Goal: Information Seeking & Learning: Learn about a topic

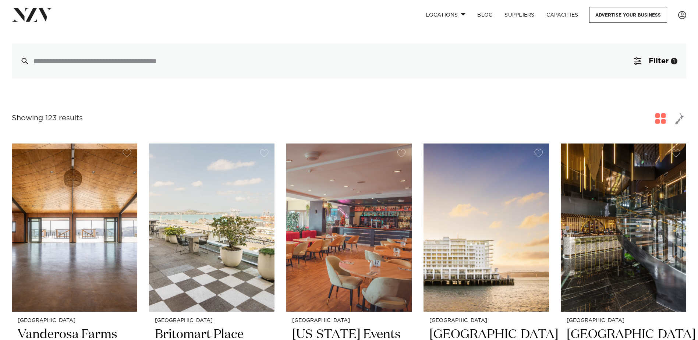
scroll to position [110, 0]
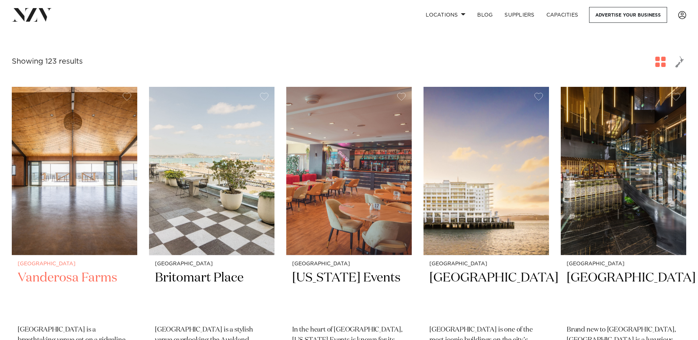
click at [92, 198] on img at bounding box center [74, 171] width 125 height 168
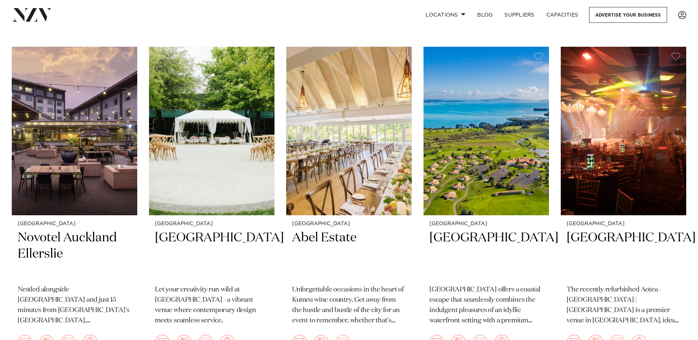
scroll to position [2134, 0]
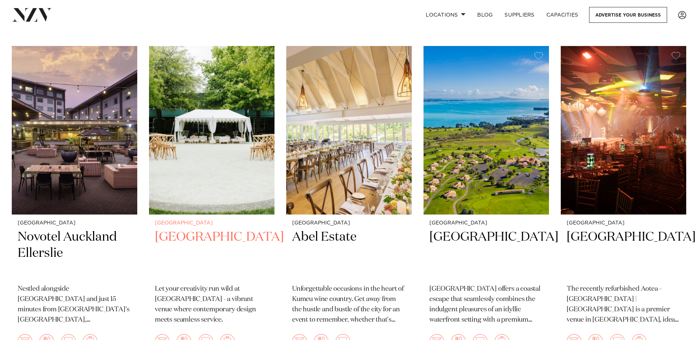
click at [180, 229] on h2 "Naumi Auckland Airport" at bounding box center [212, 254] width 114 height 50
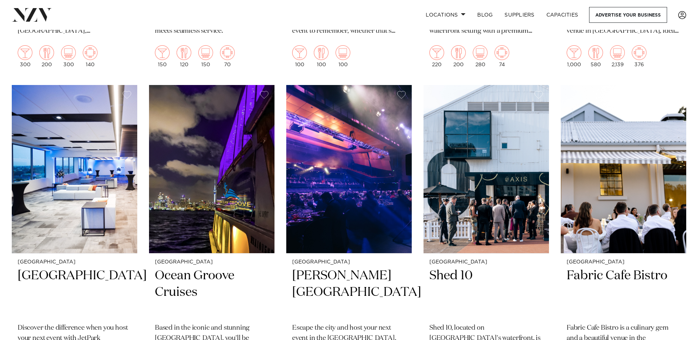
scroll to position [2428, 0]
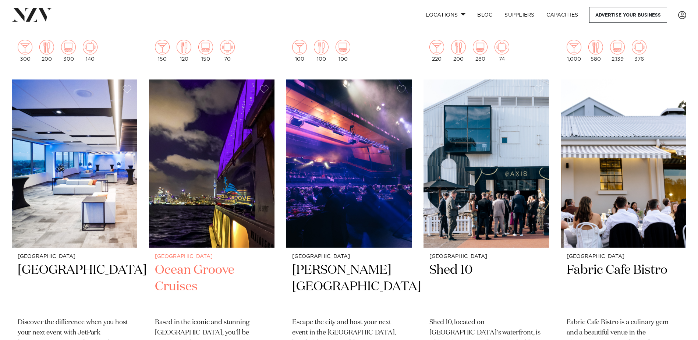
click at [165, 262] on h2 "Ocean Groove Cruises" at bounding box center [212, 287] width 114 height 50
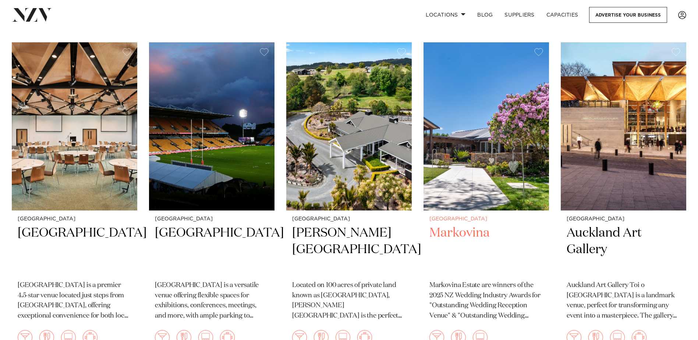
scroll to position [2796, 0]
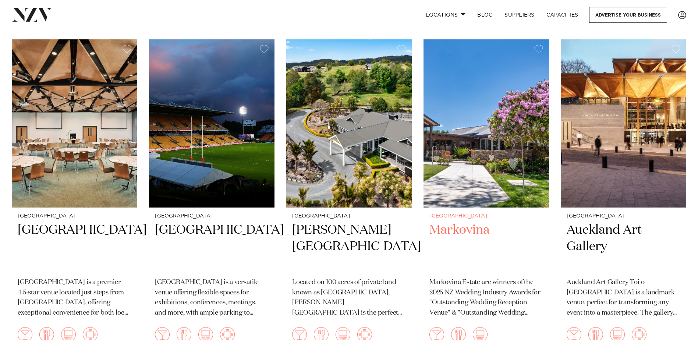
click at [465, 222] on h2 "Markovina" at bounding box center [486, 247] width 114 height 50
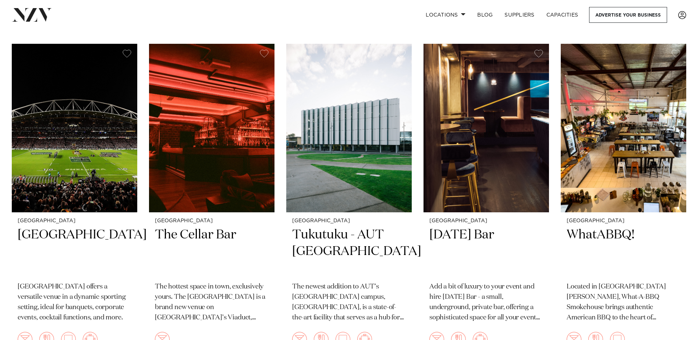
scroll to position [5408, 0]
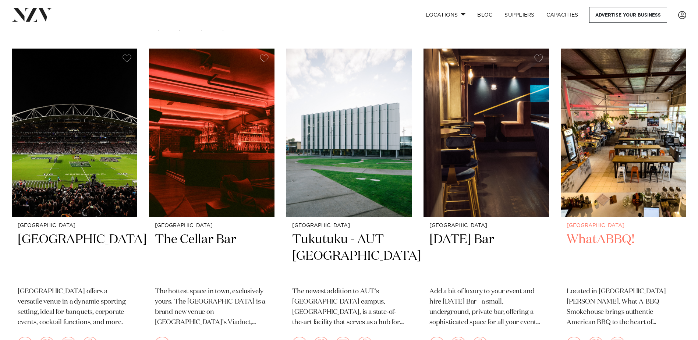
click at [610, 231] on h2 "WhatABBQ!" at bounding box center [624, 256] width 114 height 50
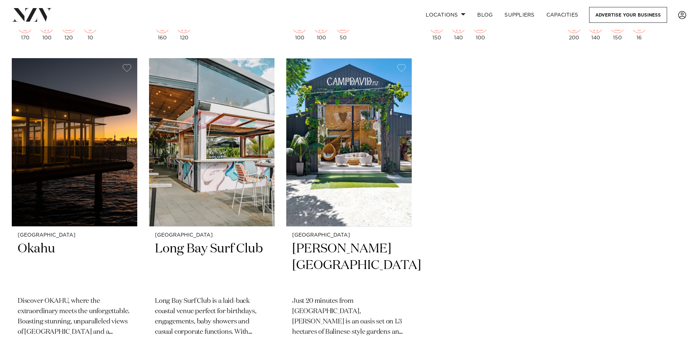
scroll to position [8057, 0]
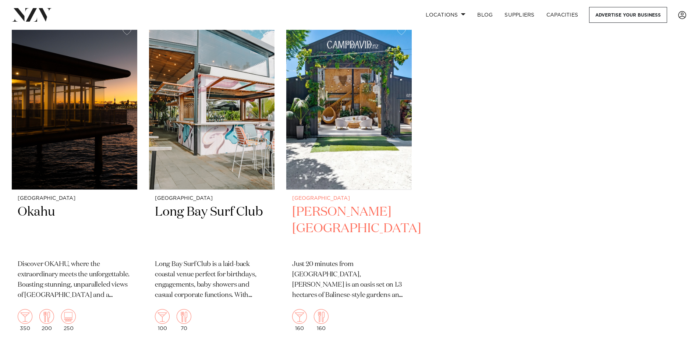
click at [340, 101] on img at bounding box center [348, 105] width 125 height 168
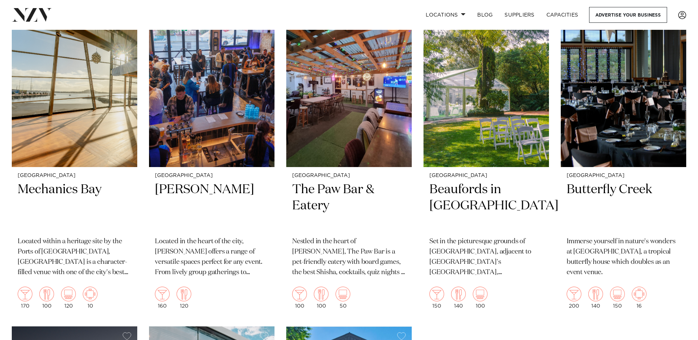
scroll to position [7652, 0]
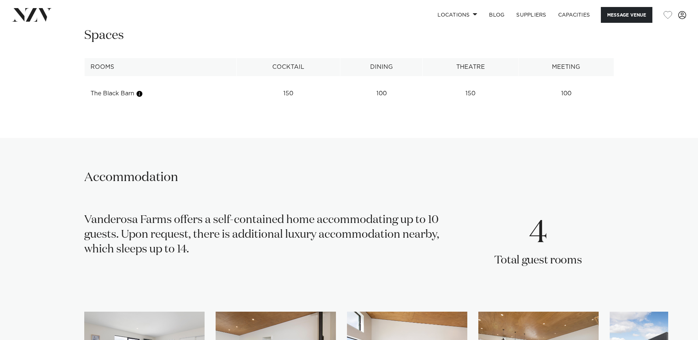
scroll to position [1067, 0]
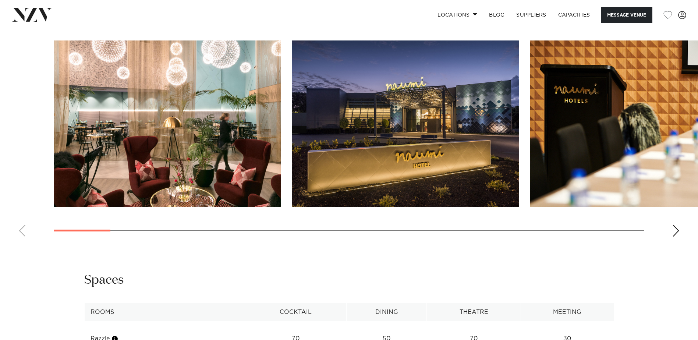
scroll to position [773, 0]
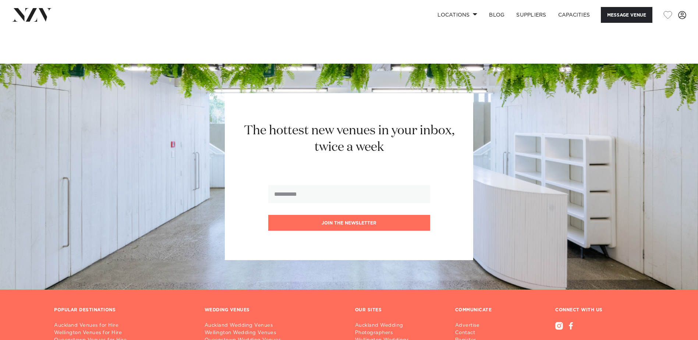
scroll to position [1177, 0]
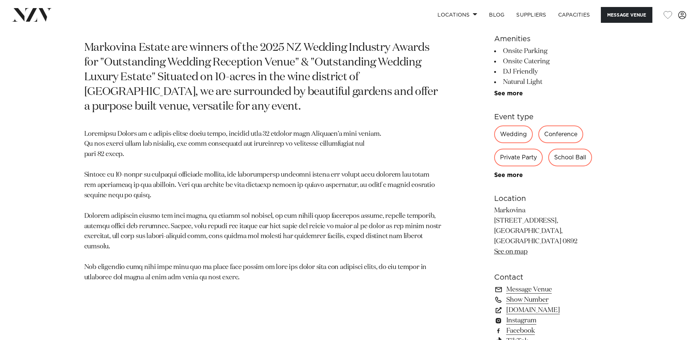
scroll to position [405, 0]
click at [529, 305] on link "www.markovina.co.nz" at bounding box center [554, 310] width 120 height 10
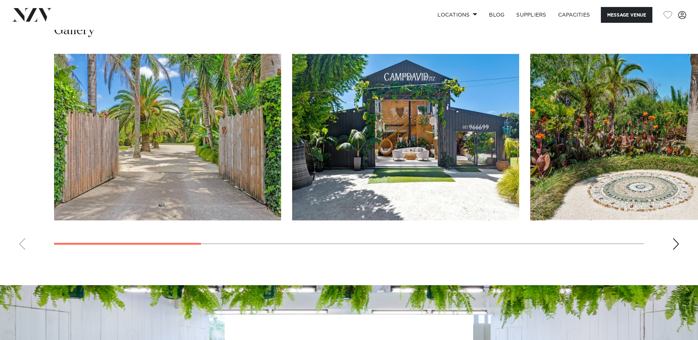
scroll to position [662, 0]
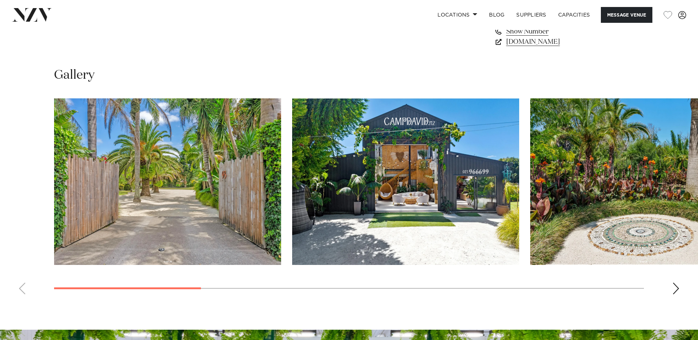
click at [673, 287] on div "Next slide" at bounding box center [675, 289] width 7 height 12
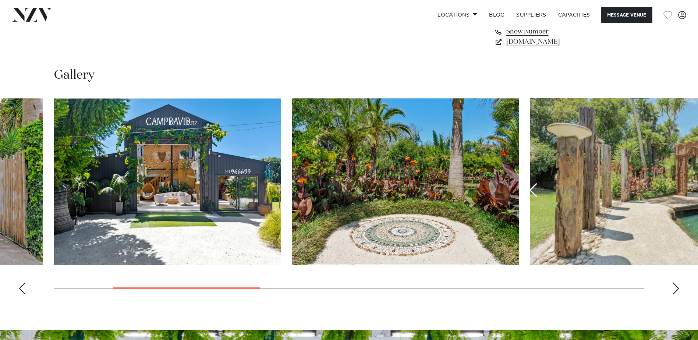
click at [673, 287] on div "Next slide" at bounding box center [675, 289] width 7 height 12
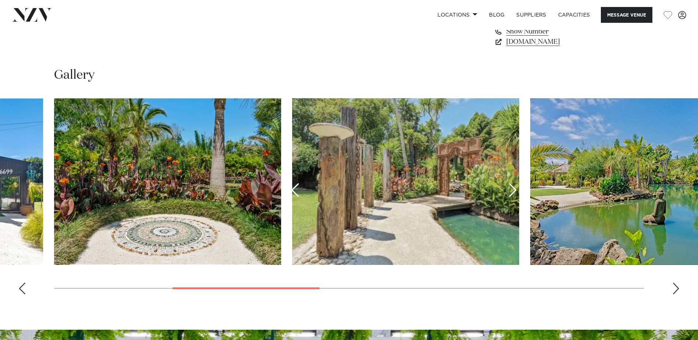
click at [673, 287] on div "Next slide" at bounding box center [675, 289] width 7 height 12
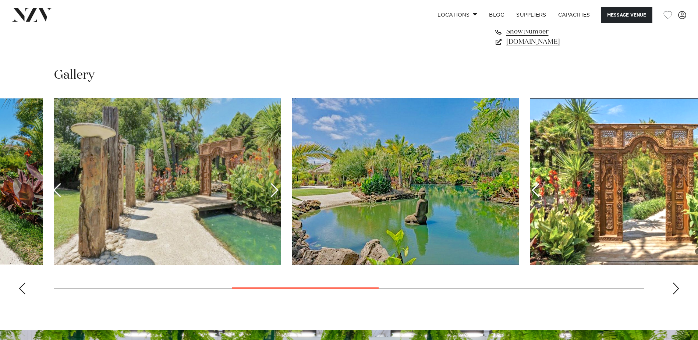
click at [673, 287] on div "Next slide" at bounding box center [675, 289] width 7 height 12
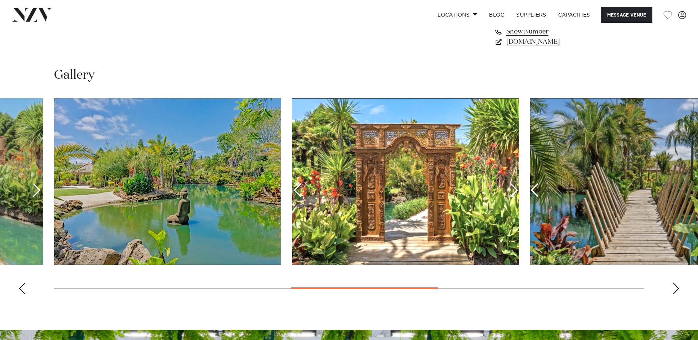
click at [673, 287] on div "Next slide" at bounding box center [675, 289] width 7 height 12
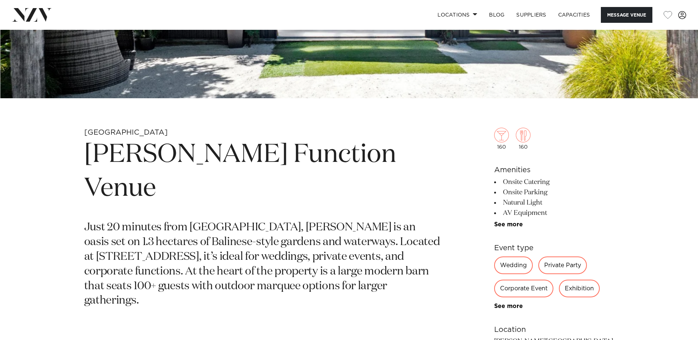
scroll to position [258, 0]
